Goal: Information Seeking & Learning: Check status

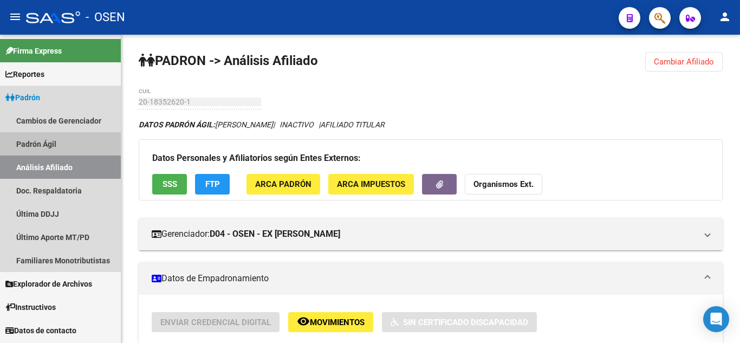
click at [49, 150] on link "Padrón Ágil" at bounding box center [60, 143] width 121 height 23
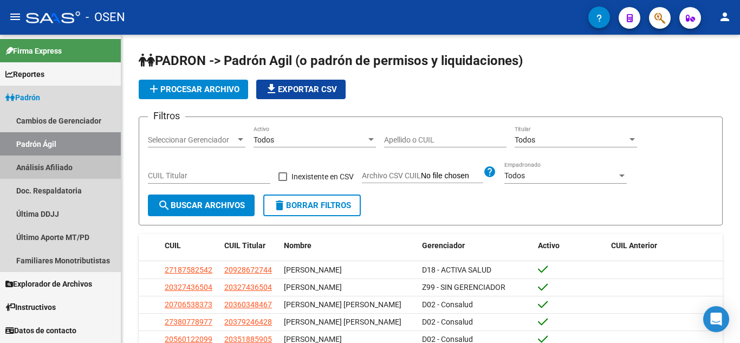
click at [54, 165] on link "Análisis Afiliado" at bounding box center [60, 166] width 121 height 23
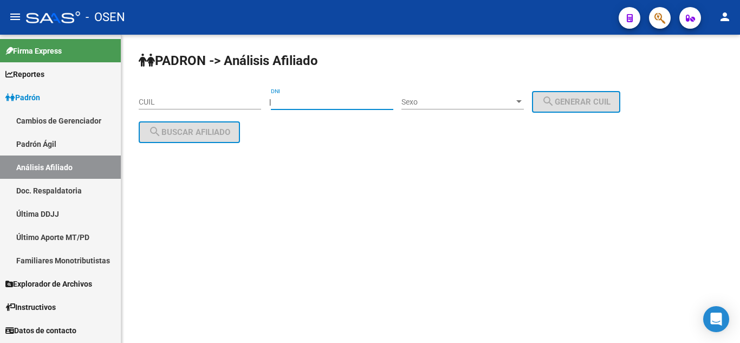
click at [315, 98] on input "DNI" at bounding box center [332, 101] width 122 height 9
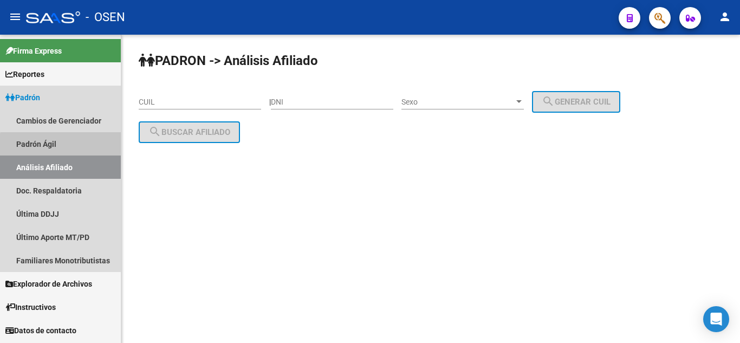
click at [69, 146] on link "Padrón Ágil" at bounding box center [60, 143] width 121 height 23
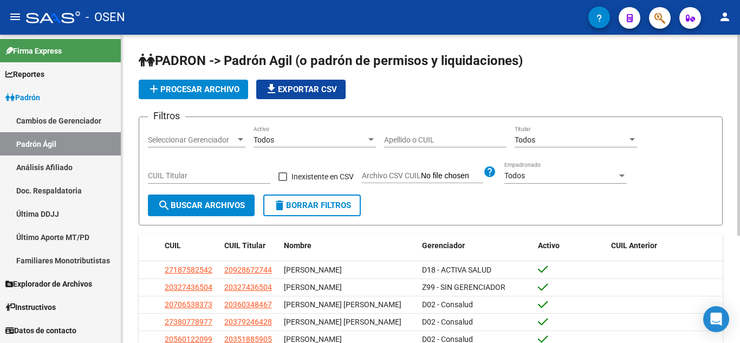
click at [395, 133] on div "Apellido o CUIL" at bounding box center [445, 137] width 122 height 22
click at [237, 208] on span "search Buscar Archivos" at bounding box center [201, 205] width 87 height 10
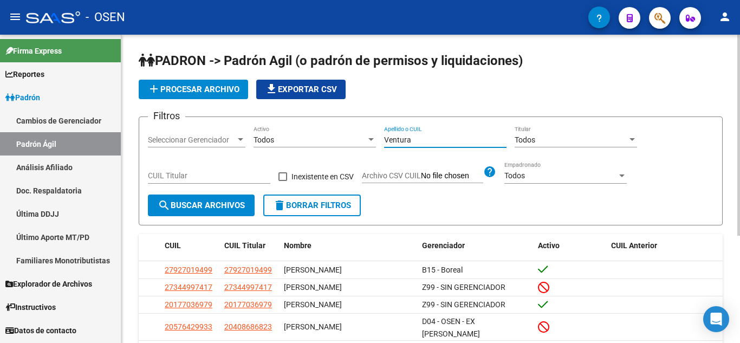
click at [434, 142] on input "Ventura" at bounding box center [445, 139] width 122 height 9
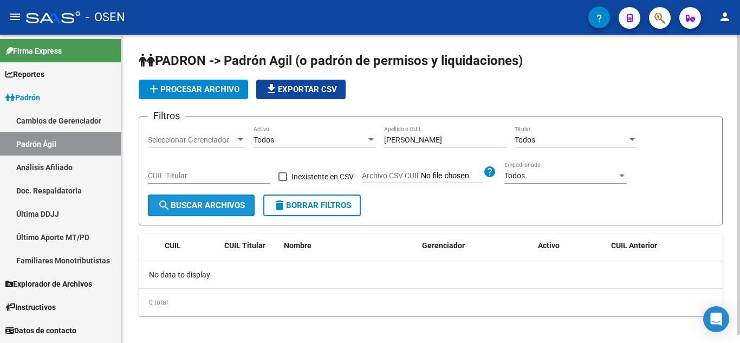
click at [215, 207] on span "search Buscar Archivos" at bounding box center [201, 205] width 87 height 10
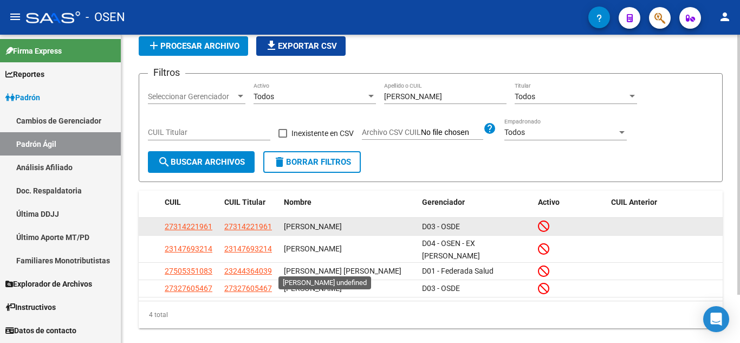
scroll to position [57, 0]
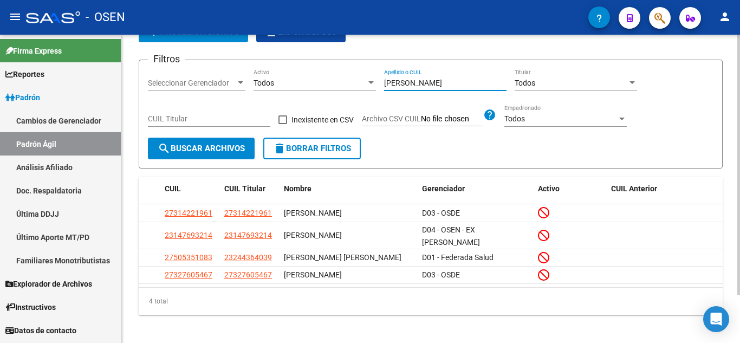
click at [450, 81] on input "[PERSON_NAME]" at bounding box center [445, 83] width 122 height 9
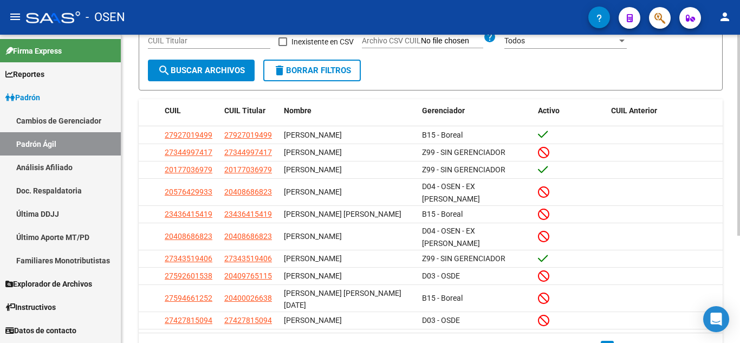
click at [739, 270] on div at bounding box center [738, 212] width 3 height 201
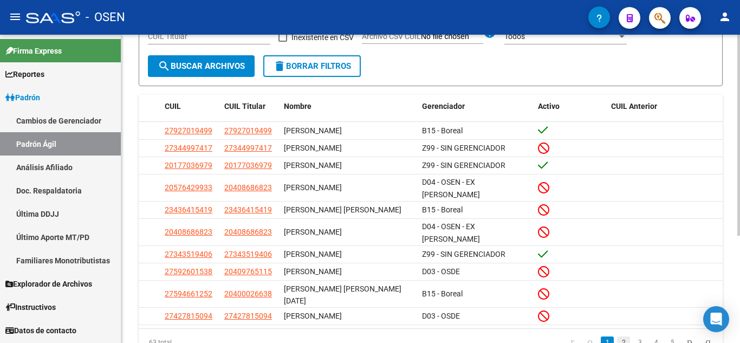
type input "Ventura"
click at [617, 336] on link "2" at bounding box center [623, 342] width 13 height 12
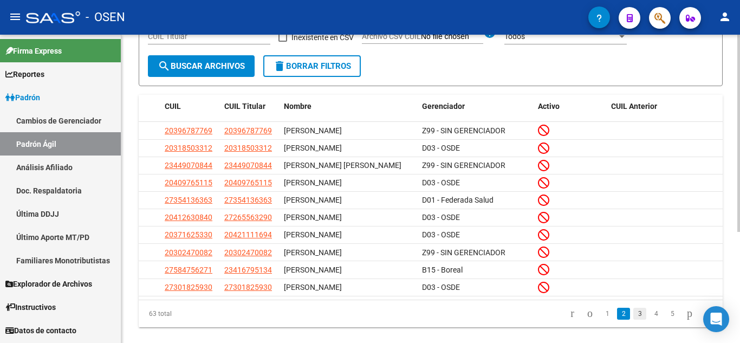
click at [633, 319] on link "3" at bounding box center [639, 314] width 13 height 12
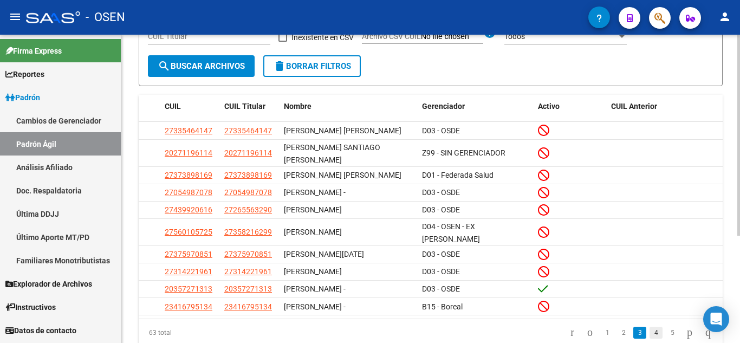
click at [649, 326] on link "4" at bounding box center [655, 332] width 13 height 12
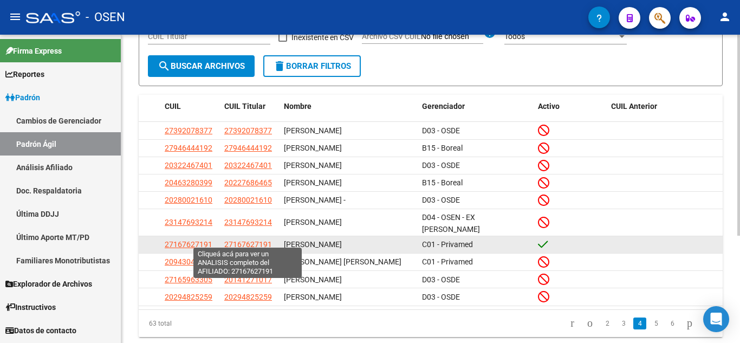
click at [241, 240] on span "27167627191" at bounding box center [248, 244] width 48 height 9
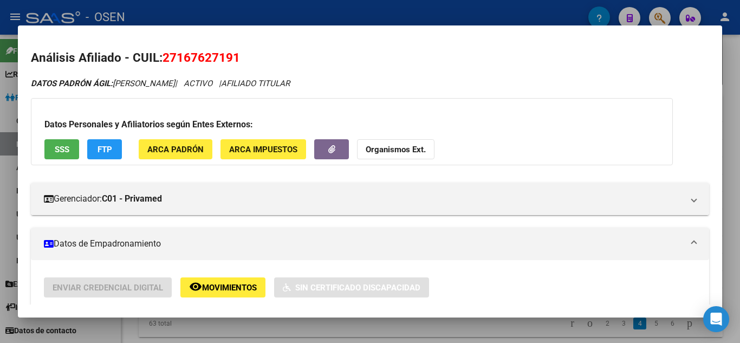
click at [509, 138] on div "Datos Personales y Afiliatorios según Entes Externos: SSS FTP ARCA Padrón ARCA …" at bounding box center [352, 131] width 642 height 67
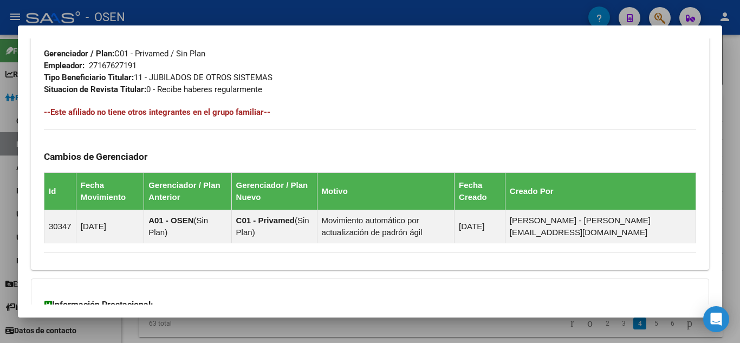
scroll to position [557, 0]
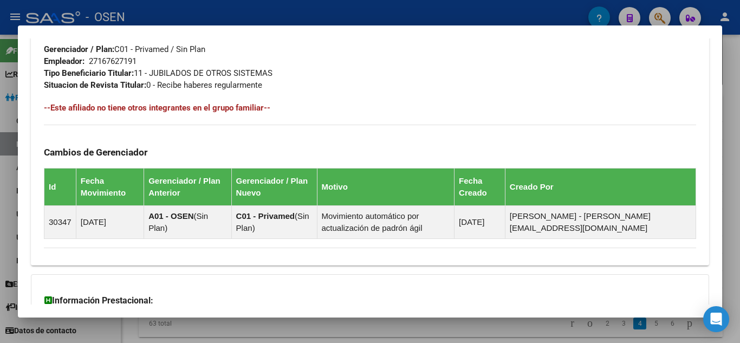
click at [729, 84] on div at bounding box center [370, 171] width 740 height 343
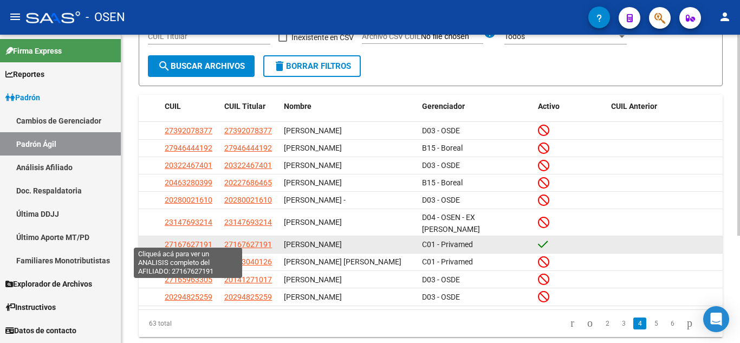
click at [202, 240] on span "27167627191" at bounding box center [189, 244] width 48 height 9
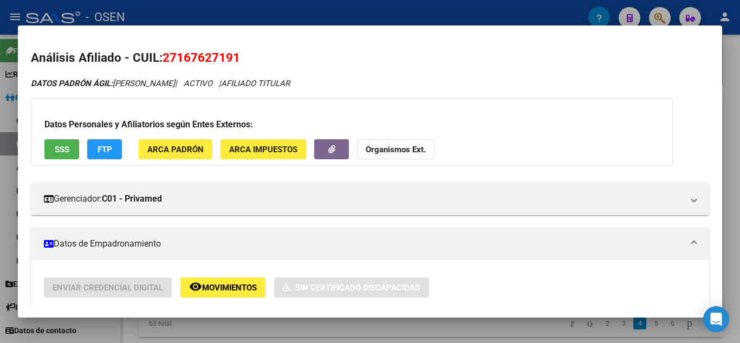
click at [548, 136] on div "Datos Personales y Afiliatorios según Entes Externos: SSS FTP ARCA Padrón ARCA …" at bounding box center [352, 131] width 642 height 67
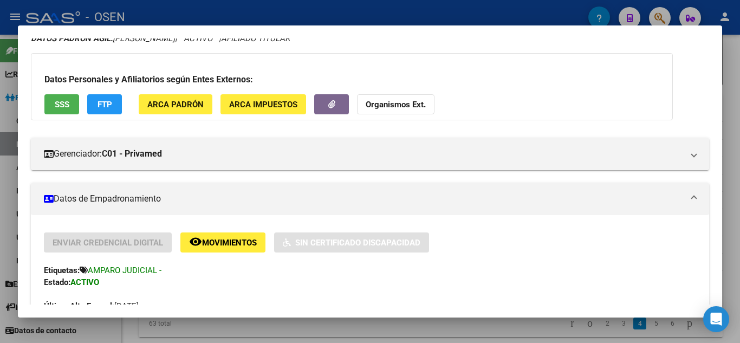
scroll to position [0, 0]
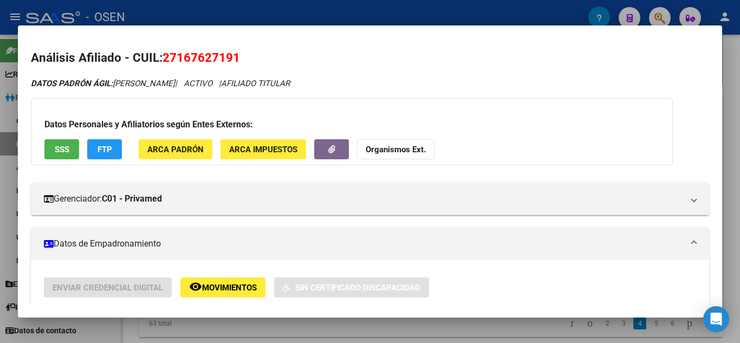
drag, startPoint x: 233, startPoint y: 57, endPoint x: 179, endPoint y: 53, distance: 54.3
click at [179, 53] on span "27167627191" at bounding box center [200, 57] width 77 height 14
copy span "16762719"
click at [0, 89] on div at bounding box center [370, 171] width 740 height 343
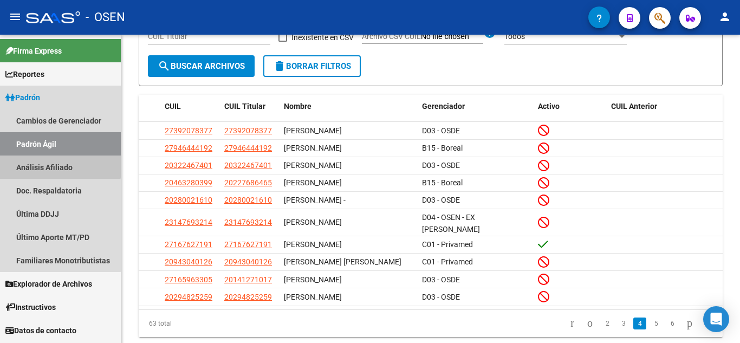
click at [59, 164] on link "Análisis Afiliado" at bounding box center [60, 166] width 121 height 23
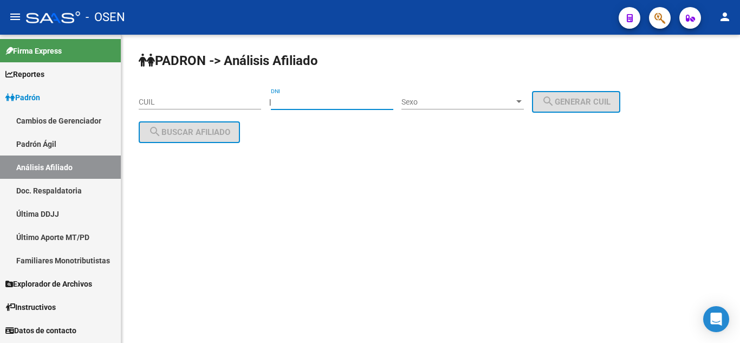
click at [347, 100] on input "DNI" at bounding box center [332, 101] width 122 height 9
paste input "16762719"
type input "16762719"
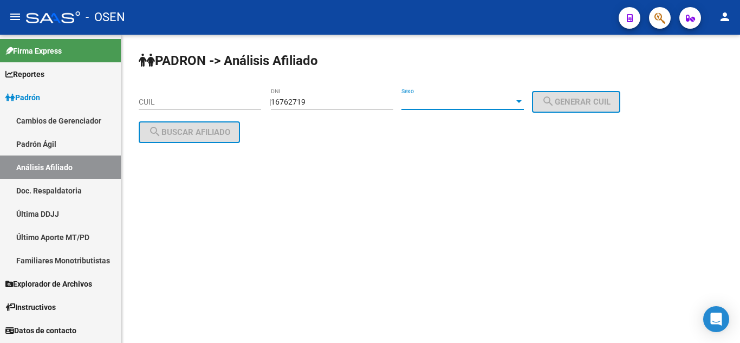
click at [491, 103] on span "Sexo" at bounding box center [457, 101] width 113 height 9
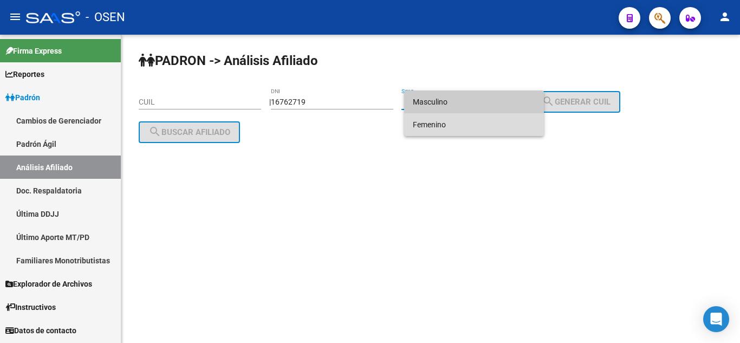
click at [490, 131] on span "Femenino" at bounding box center [474, 124] width 122 height 23
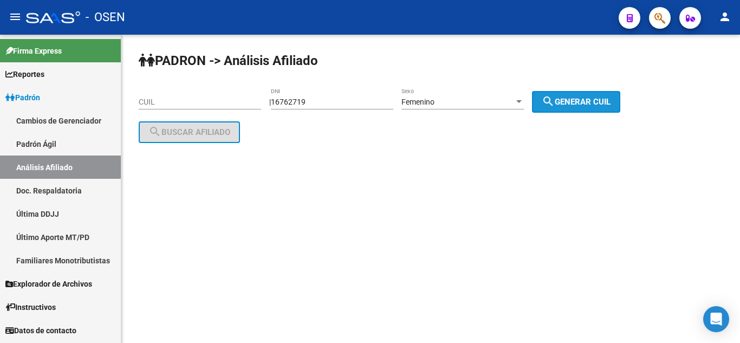
click at [580, 107] on button "search Generar CUIL" at bounding box center [576, 102] width 88 height 22
type input "27-16762719-1"
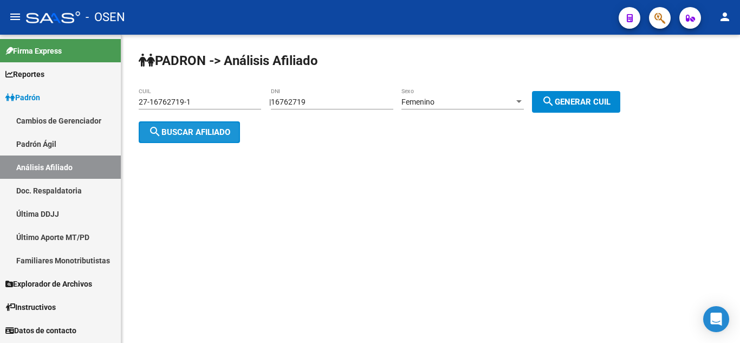
click at [201, 132] on span "search Buscar afiliado" at bounding box center [189, 132] width 82 height 10
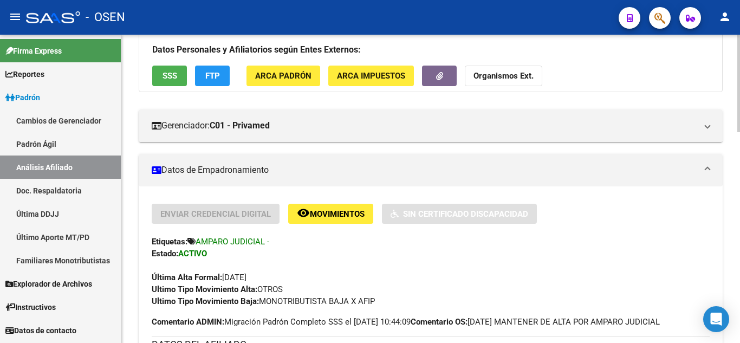
scroll to position [130, 0]
